Goal: Task Accomplishment & Management: Complete application form

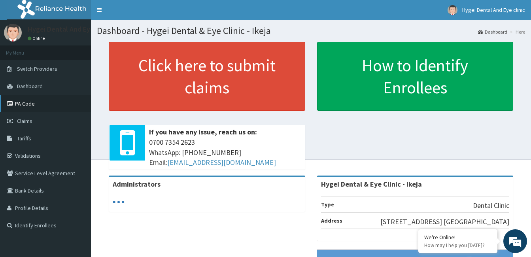
click at [28, 104] on link "PA Code" at bounding box center [45, 103] width 91 height 17
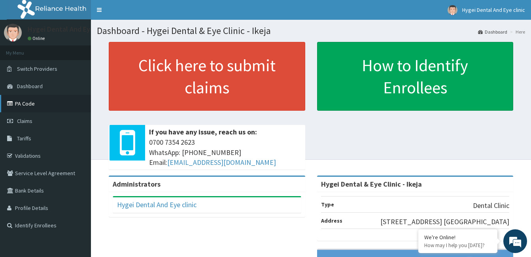
click at [28, 102] on link "PA Code" at bounding box center [45, 103] width 91 height 17
click at [30, 101] on link "PA Code" at bounding box center [45, 103] width 91 height 17
click at [40, 101] on link "PA Code" at bounding box center [45, 103] width 91 height 17
click at [45, 100] on link "PA Code" at bounding box center [45, 103] width 91 height 17
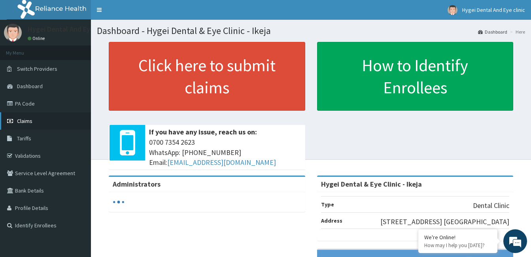
click at [50, 124] on link "Claims" at bounding box center [45, 120] width 91 height 17
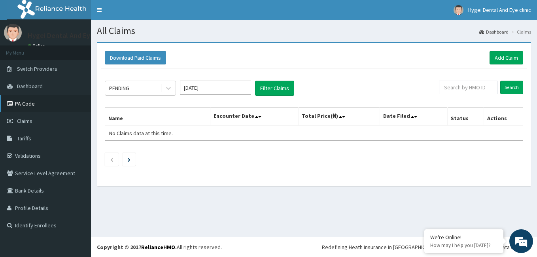
click at [50, 102] on link "PA Code" at bounding box center [45, 103] width 91 height 17
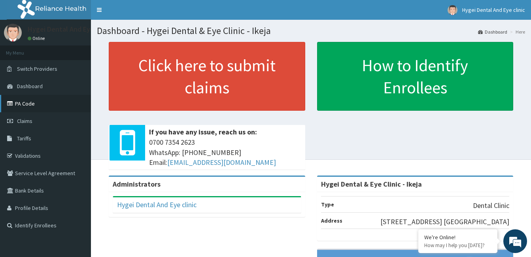
click at [36, 98] on link "PA Code" at bounding box center [45, 103] width 91 height 17
click at [38, 99] on link "PA Code" at bounding box center [45, 103] width 91 height 17
click at [39, 98] on link "PA Code" at bounding box center [45, 103] width 91 height 17
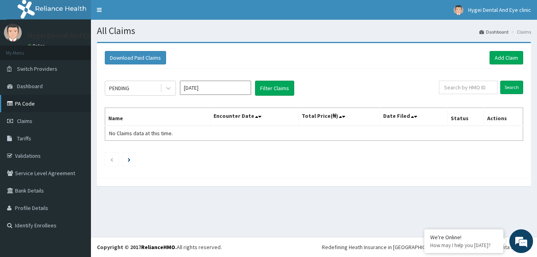
click at [42, 103] on link "PA Code" at bounding box center [45, 103] width 91 height 17
click at [495, 55] on link "Add Claim" at bounding box center [506, 57] width 34 height 13
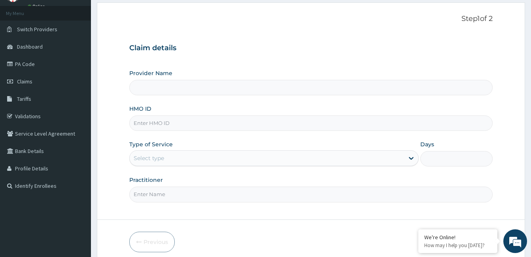
scroll to position [73, 0]
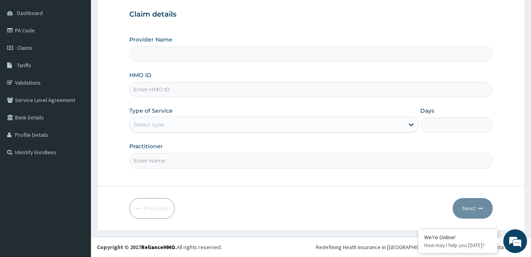
type input "Hygei Dental & Eye Clinic - Ikeja"
click at [239, 94] on input "HMO ID" at bounding box center [310, 89] width 363 height 15
click at [47, 32] on link "PA Code" at bounding box center [45, 30] width 91 height 17
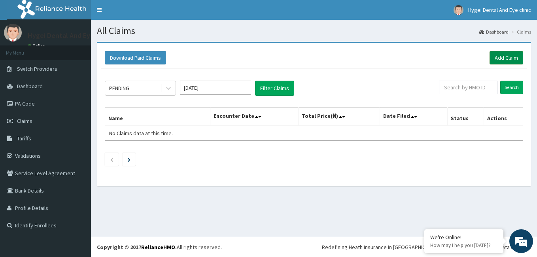
click at [507, 58] on link "Add Claim" at bounding box center [506, 57] width 34 height 13
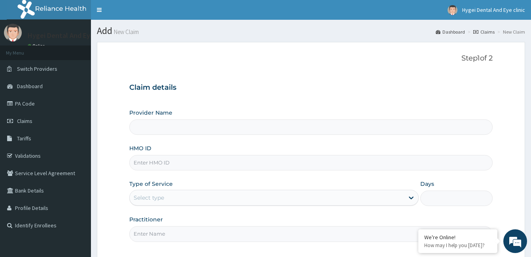
type input "Hygei Dental & Eye Clinic - Ikeja"
click at [180, 162] on input "HMO ID" at bounding box center [310, 162] width 363 height 15
paste input "CSW/10032/A"
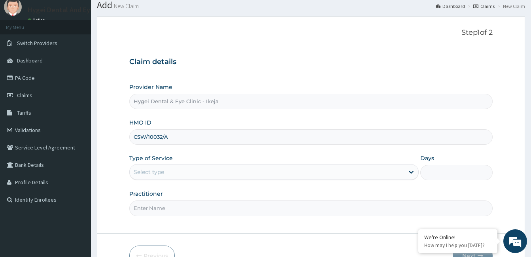
scroll to position [40, 0]
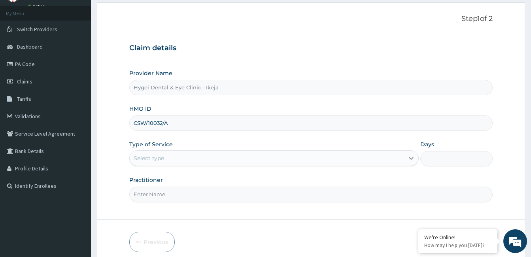
type input "CSW/10032/A"
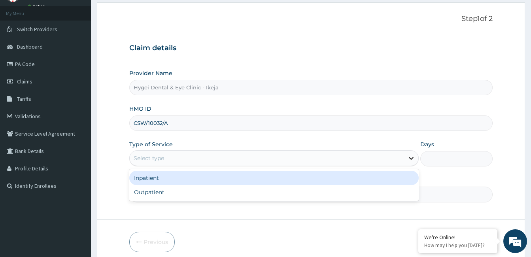
click at [411, 157] on icon at bounding box center [411, 158] width 8 height 8
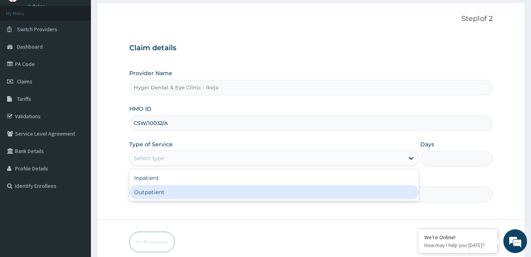
click at [336, 189] on div "Outpatient" at bounding box center [273, 192] width 289 height 14
type input "1"
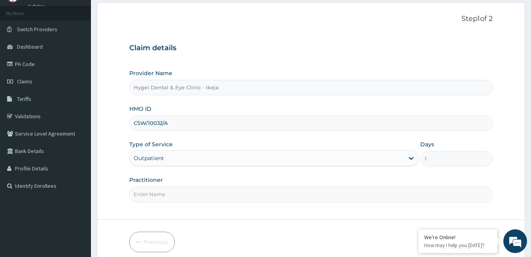
scroll to position [0, 0]
click at [314, 197] on input "Practitioner" at bounding box center [310, 194] width 363 height 15
type input "DR LAMI"
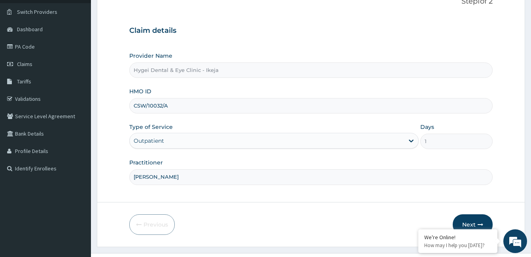
scroll to position [73, 0]
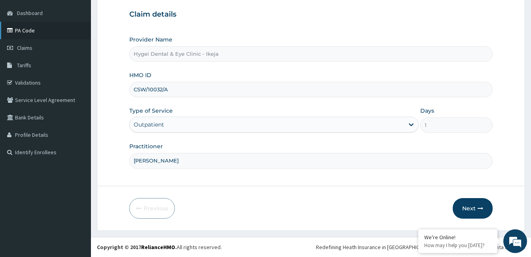
click at [70, 29] on link "PA Code" at bounding box center [45, 30] width 91 height 17
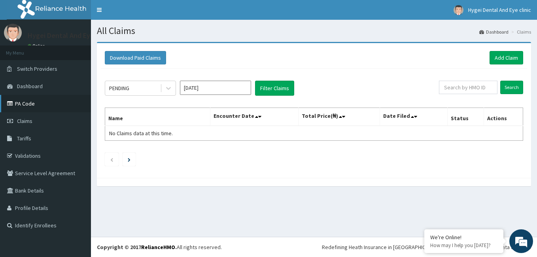
click at [30, 101] on link "PA Code" at bounding box center [45, 103] width 91 height 17
